Goal: Find specific page/section: Find specific page/section

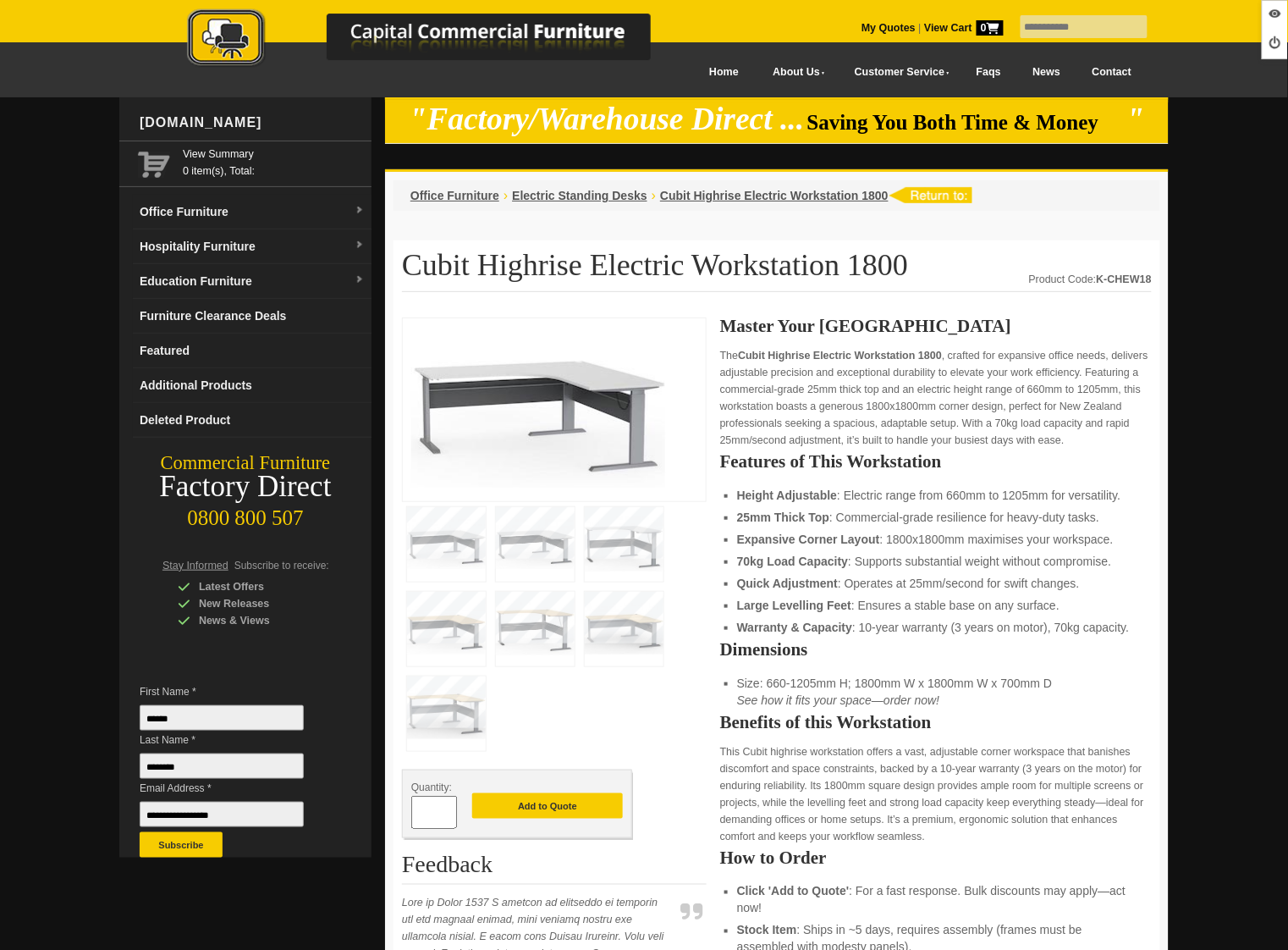
click at [297, 249] on link "Hospitality Furniture" at bounding box center [253, 246] width 239 height 34
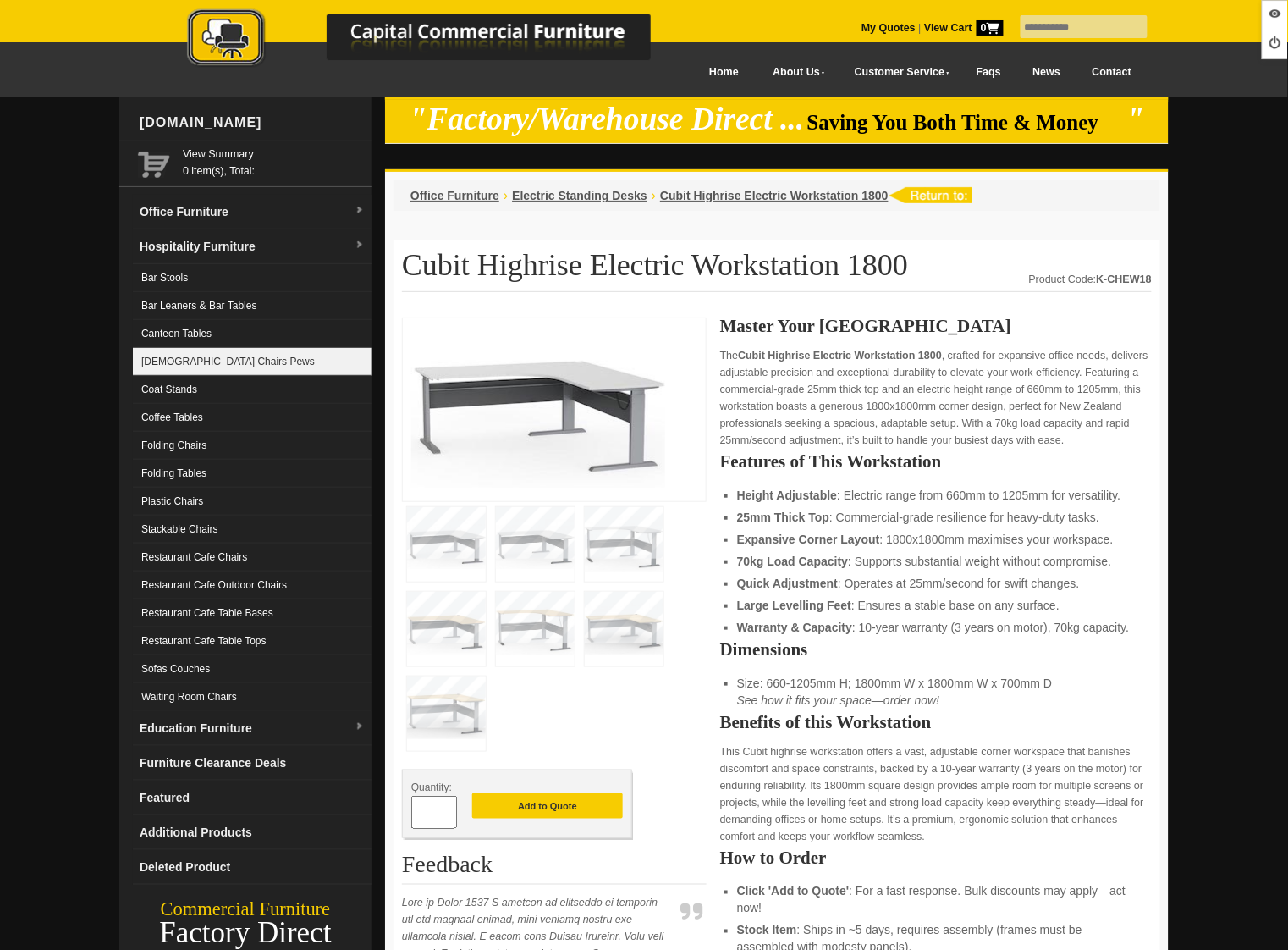
click at [253, 355] on link "[DEMOGRAPHIC_DATA] Chairs Pews" at bounding box center [253, 362] width 239 height 28
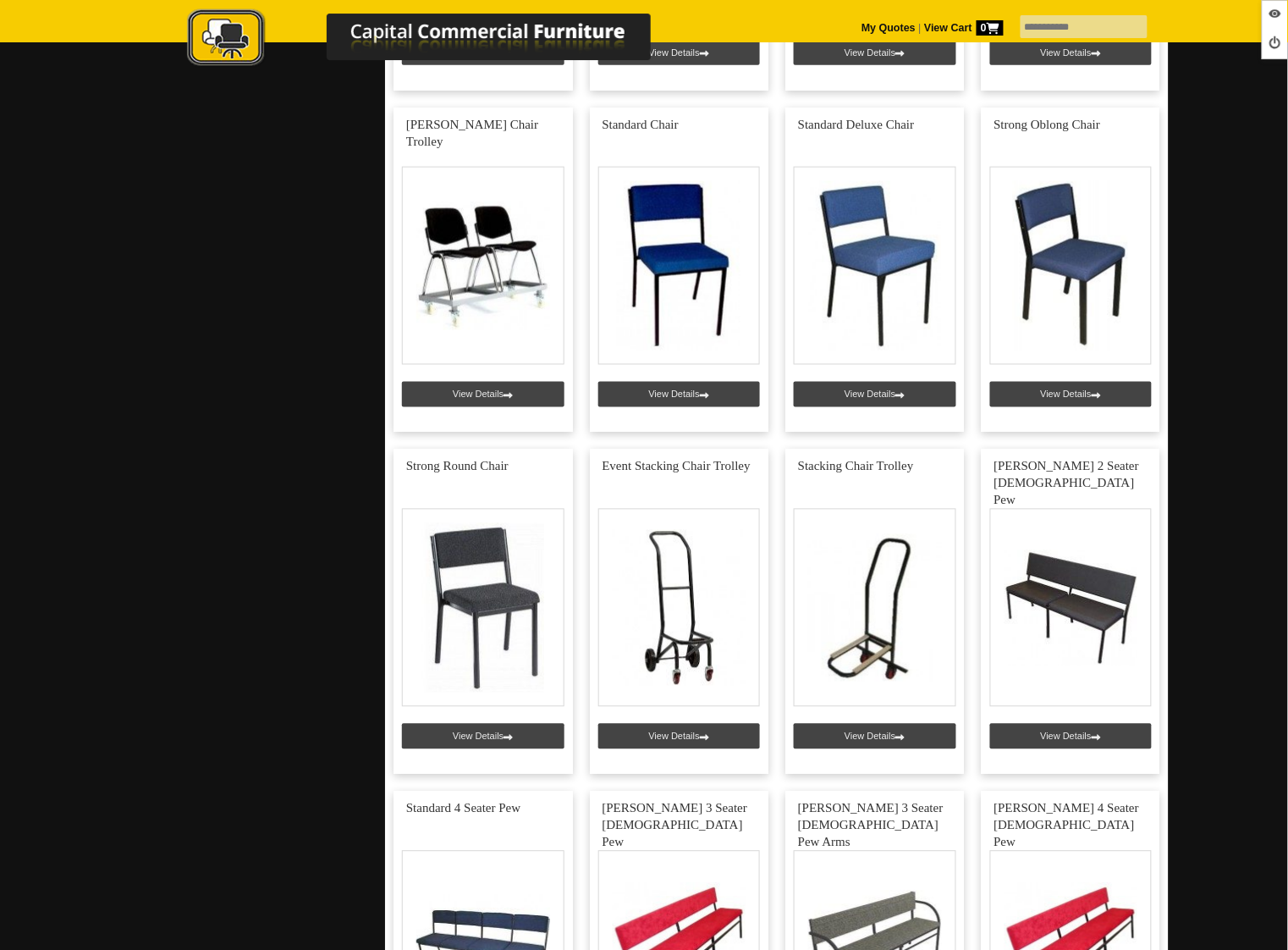
scroll to position [4114, 0]
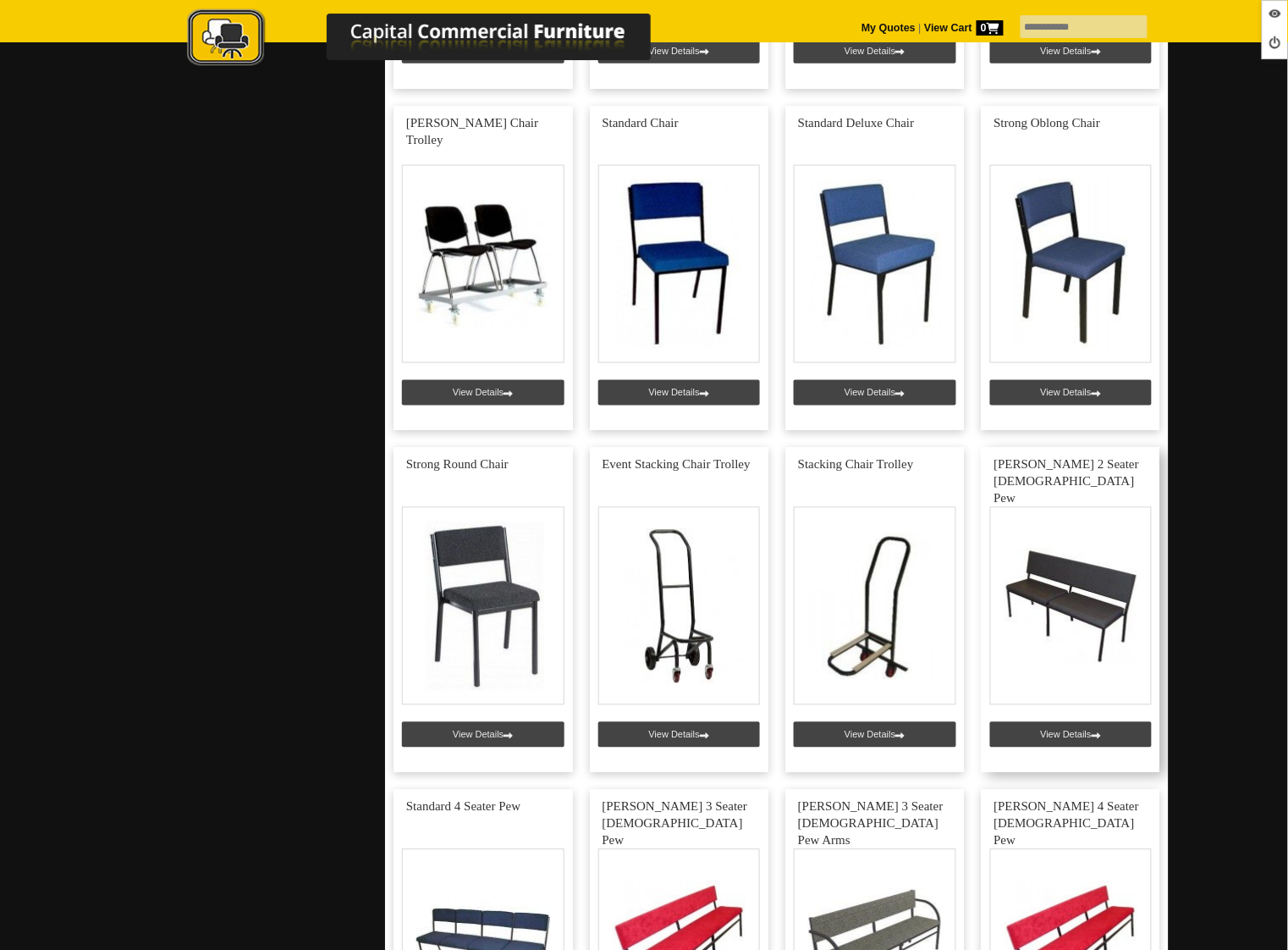
click at [1046, 730] on link at bounding box center [1072, 610] width 180 height 325
